Goal: Task Accomplishment & Management: Manage account settings

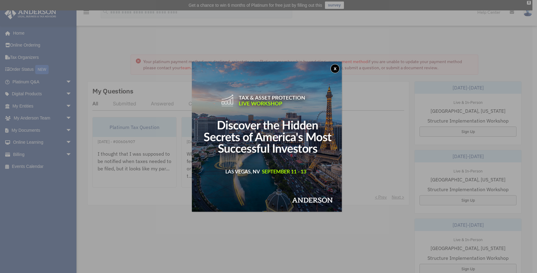
click at [335, 65] on button "x" at bounding box center [335, 68] width 9 height 9
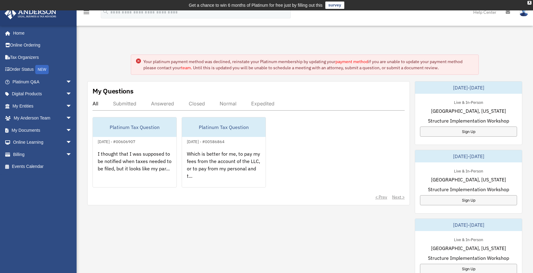
click at [369, 251] on div "My Questions All Submitted Answered Closed Normal Expedited Platinum Tax Questi…" at bounding box center [304, 254] width 435 height 346
click at [359, 61] on link "payment method" at bounding box center [351, 62] width 33 height 6
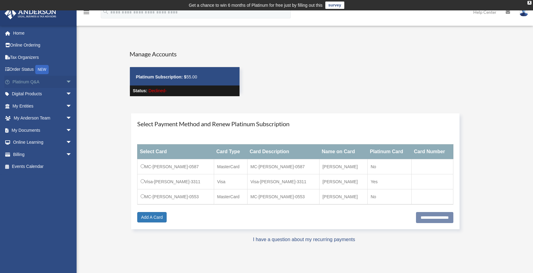
click at [66, 82] on span "arrow_drop_down" at bounding box center [72, 82] width 12 height 13
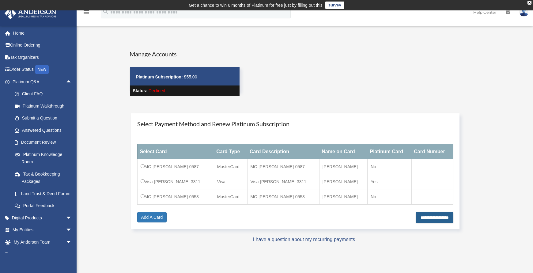
click at [430, 216] on input "**********" at bounding box center [434, 217] width 37 height 11
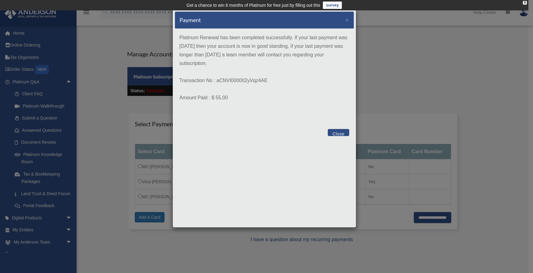
click at [339, 131] on button "Close" at bounding box center [338, 132] width 21 height 7
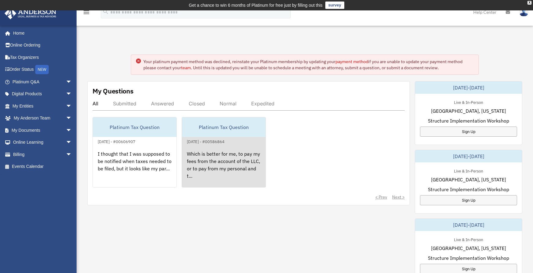
click at [207, 165] on div "Which is better for me, to pay my fees from the account of the LLC, or to pay f…" at bounding box center [224, 169] width 84 height 48
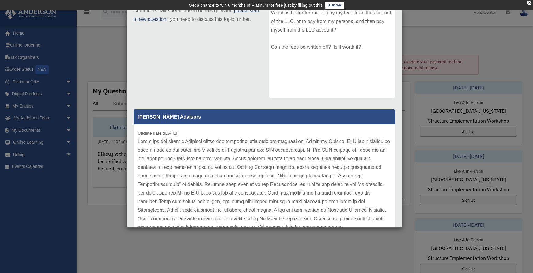
scroll to position [92, 0]
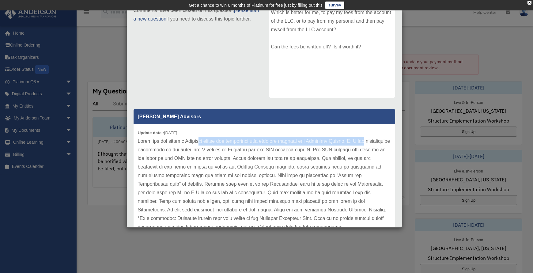
drag, startPoint x: 200, startPoint y: 139, endPoint x: 372, endPoint y: 139, distance: 172.1
click at [372, 139] on p at bounding box center [264, 188] width 253 height 103
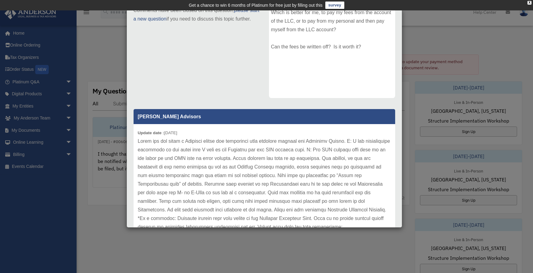
drag, startPoint x: 250, startPoint y: 167, endPoint x: 169, endPoint y: 149, distance: 83.0
click at [250, 166] on p at bounding box center [264, 188] width 253 height 103
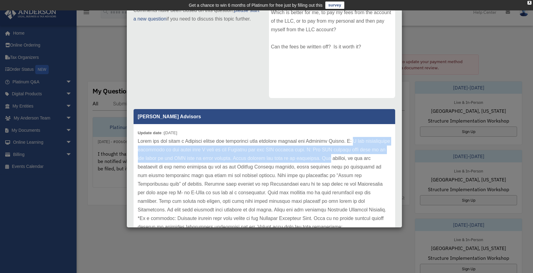
drag, startPoint x: 358, startPoint y: 139, endPoint x: 382, endPoint y: 158, distance: 30.6
click at [382, 158] on div "Update date : 04-02-2024" at bounding box center [265, 188] width 262 height 129
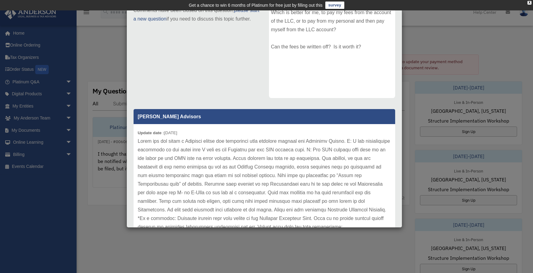
click at [266, 174] on p at bounding box center [264, 188] width 253 height 103
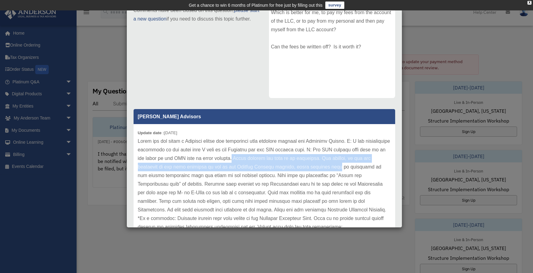
drag, startPoint x: 265, startPoint y: 156, endPoint x: 385, endPoint y: 167, distance: 120.2
click at [385, 167] on div "Update date : 04-02-2024" at bounding box center [265, 188] width 262 height 129
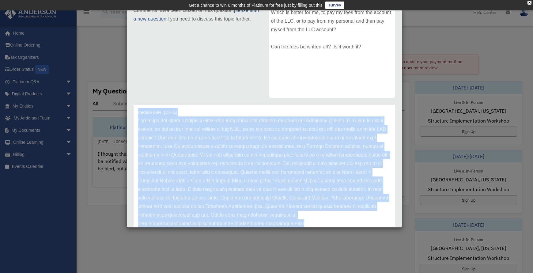
scroll to position [110, 0]
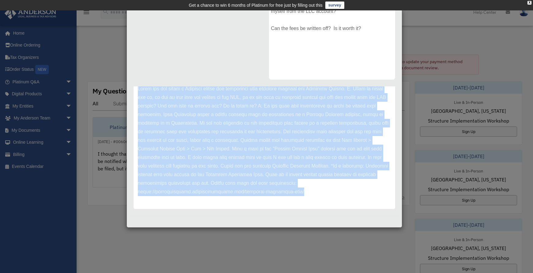
drag, startPoint x: 138, startPoint y: 111, endPoint x: 366, endPoint y: 191, distance: 242.3
click at [366, 191] on div "Update date : 04-01-2024" at bounding box center [265, 140] width 262 height 137
copy div "Update date : 04-01-2024 Thank you for being a Platinum member and submitting y…"
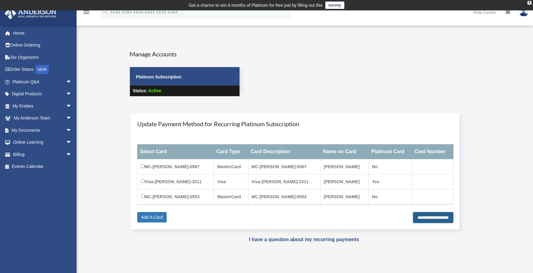
click at [424, 218] on input "**********" at bounding box center [433, 217] width 40 height 11
type input "**********"
click at [59, 80] on link "Platinum Q&A arrow_drop_down" at bounding box center [42, 82] width 77 height 12
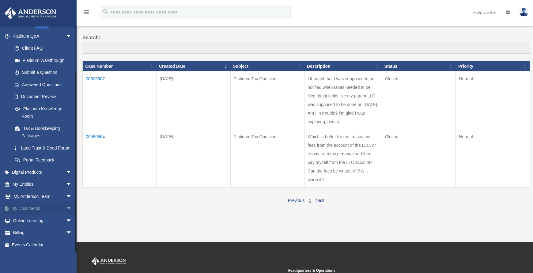
scroll to position [61, 0]
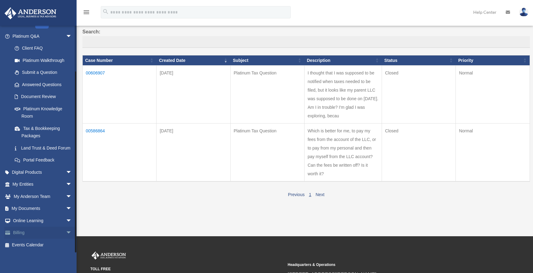
click at [66, 232] on span "arrow_drop_down" at bounding box center [72, 233] width 12 height 13
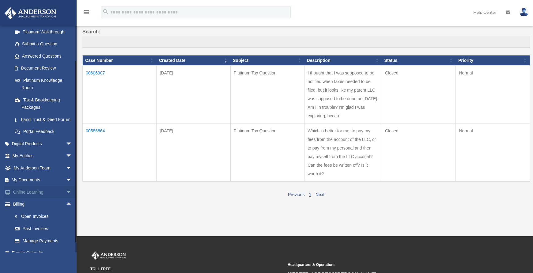
scroll to position [90, 0]
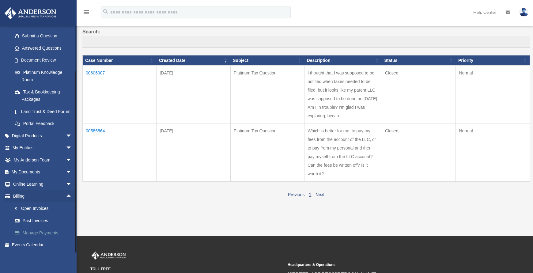
click at [44, 232] on link "Manage Payments" at bounding box center [45, 233] width 73 height 12
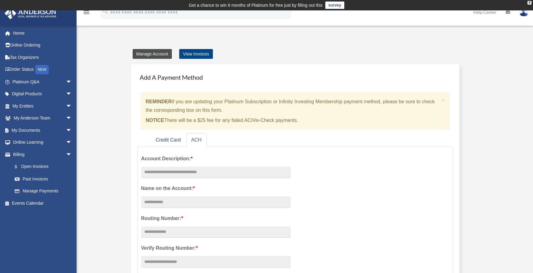
click at [156, 53] on link "Manage Account" at bounding box center [152, 54] width 39 height 10
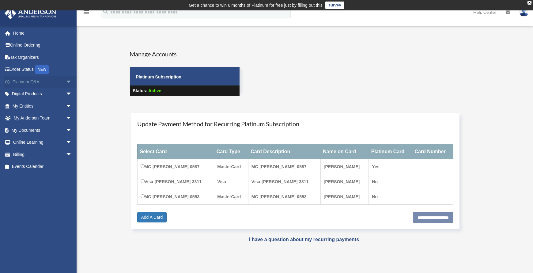
click at [66, 81] on span "arrow_drop_down" at bounding box center [72, 82] width 12 height 13
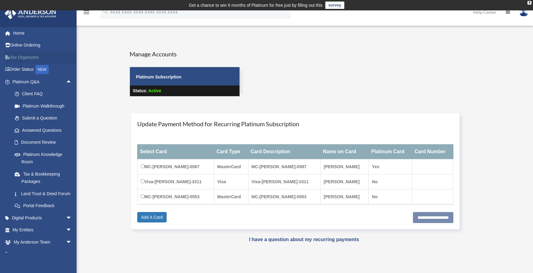
click at [25, 57] on link "Tax Organizers" at bounding box center [42, 57] width 77 height 12
